Goal: Task Accomplishment & Management: Use online tool/utility

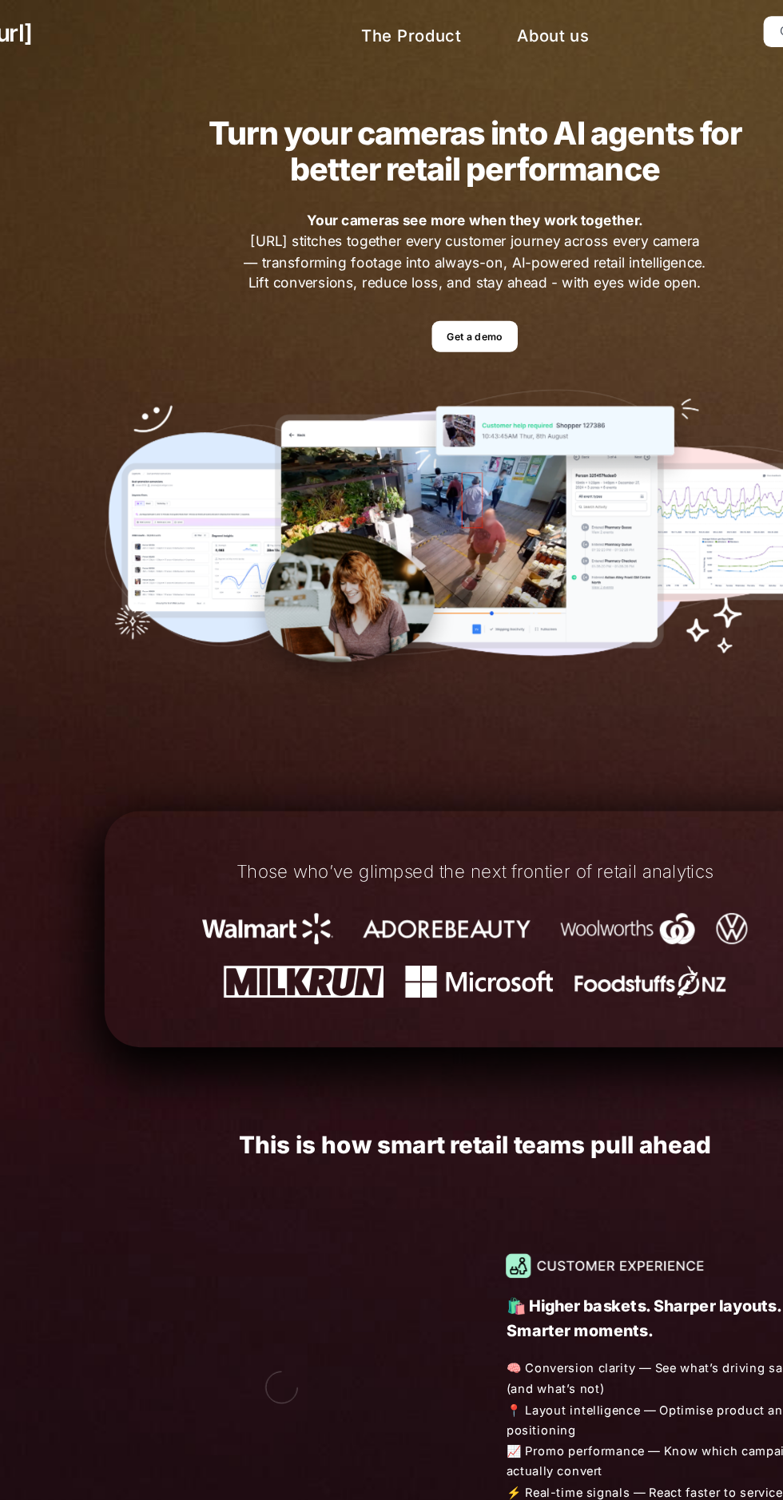
click at [379, 248] on link "Get a demo" at bounding box center [391, 250] width 65 height 23
